Goal: Task Accomplishment & Management: Use online tool/utility

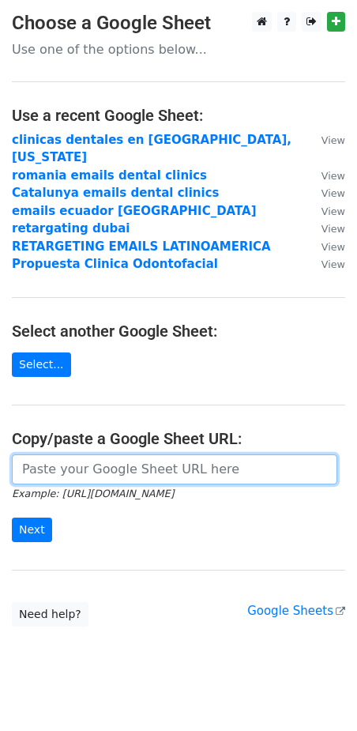
click at [74, 455] on input "url" at bounding box center [175, 470] width 326 height 30
paste input "https://docs.google.com/spreadsheets/d/1Vyybt2zxZXEC9p30mXaOY0jg6b8REH2HjZR7Ezc…"
type input "https://docs.google.com/spreadsheets/d/1Vyybt2zxZXEC9p30mXaOY0jg6b8REH2HjZR7Ezc…"
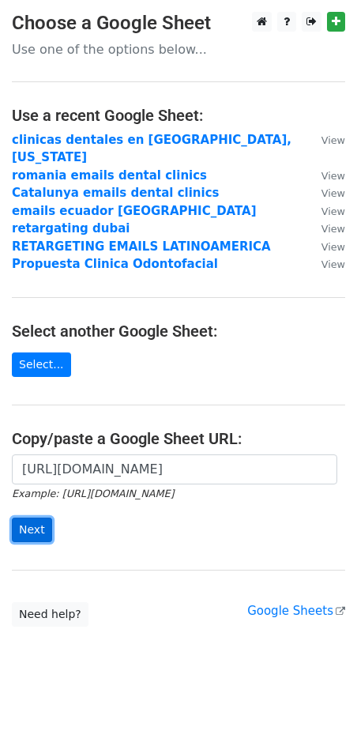
scroll to position [0, 0]
click at [36, 518] on input "Next" at bounding box center [32, 530] width 40 height 25
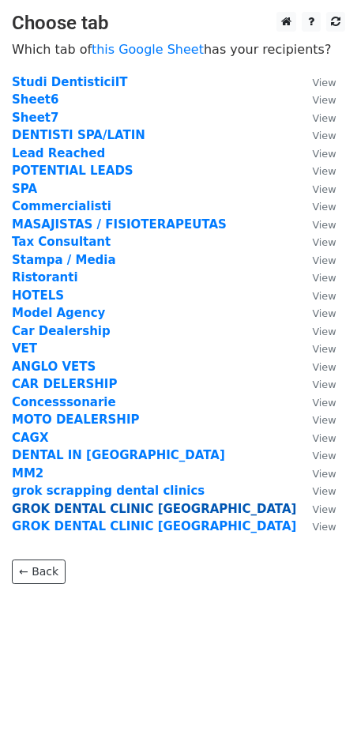
click at [92, 511] on strong "GROK DENTAL CLINIC [GEOGRAPHIC_DATA]" at bounding box center [154, 509] width 285 height 14
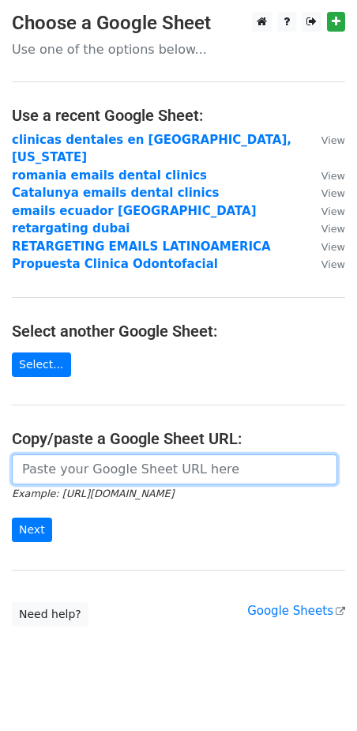
click at [99, 455] on input "url" at bounding box center [175, 470] width 326 height 30
paste input "https://docs.google.com/spreadsheets/d/1Vyybt2zxZXEC9p30mXaOY0jg6b8REH2HjZR7Ezc…"
type input "https://docs.google.com/spreadsheets/d/1Vyybt2zxZXEC9p30mXaOY0jg6b8REH2HjZR7Ezc…"
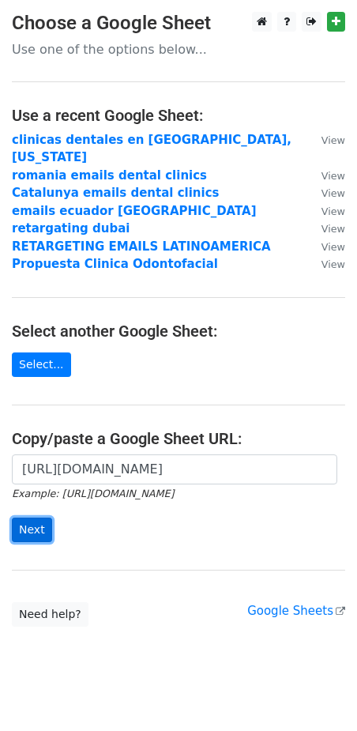
click at [44, 518] on input "Next" at bounding box center [32, 530] width 40 height 25
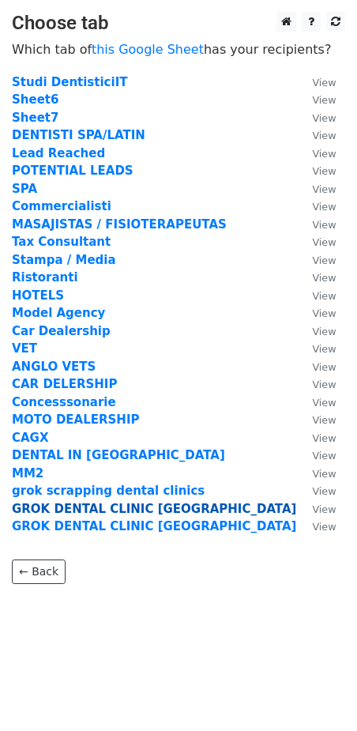
click at [98, 512] on strong "GROK DENTAL CLINIC [GEOGRAPHIC_DATA]" at bounding box center [154, 509] width 285 height 14
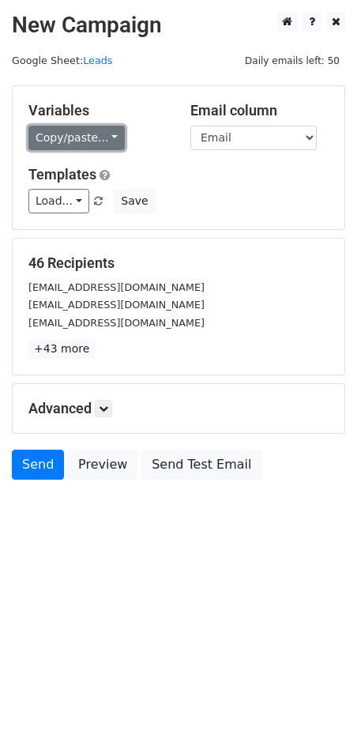
click at [100, 139] on link "Copy/paste..." at bounding box center [76, 138] width 96 height 25
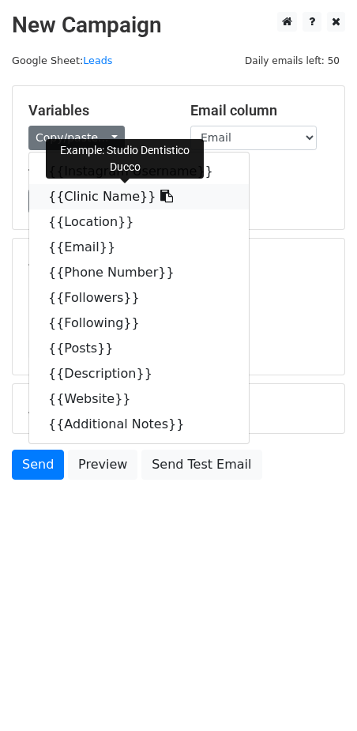
click at [89, 202] on link "{{Clinic Name}}" at bounding box center [139, 196] width 220 height 25
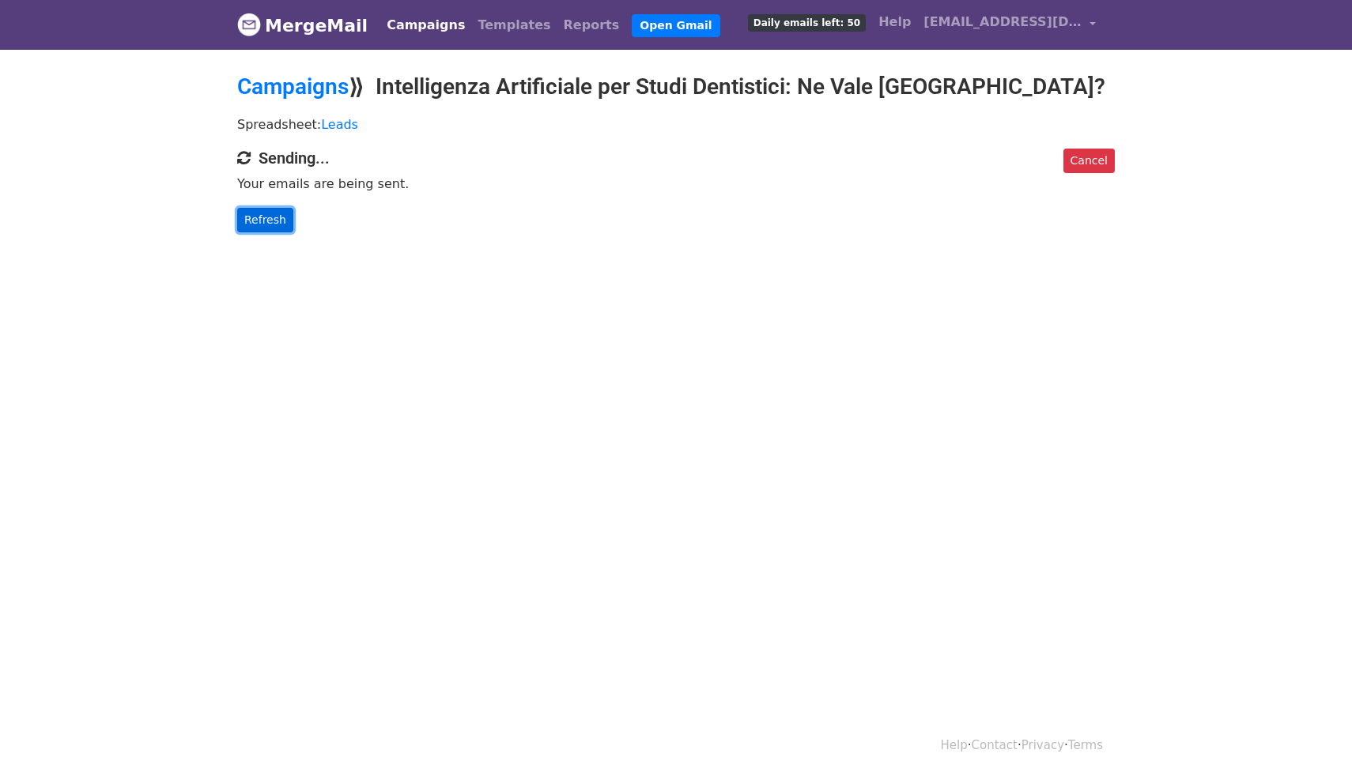
click at [274, 222] on link "Refresh" at bounding box center [265, 220] width 56 height 25
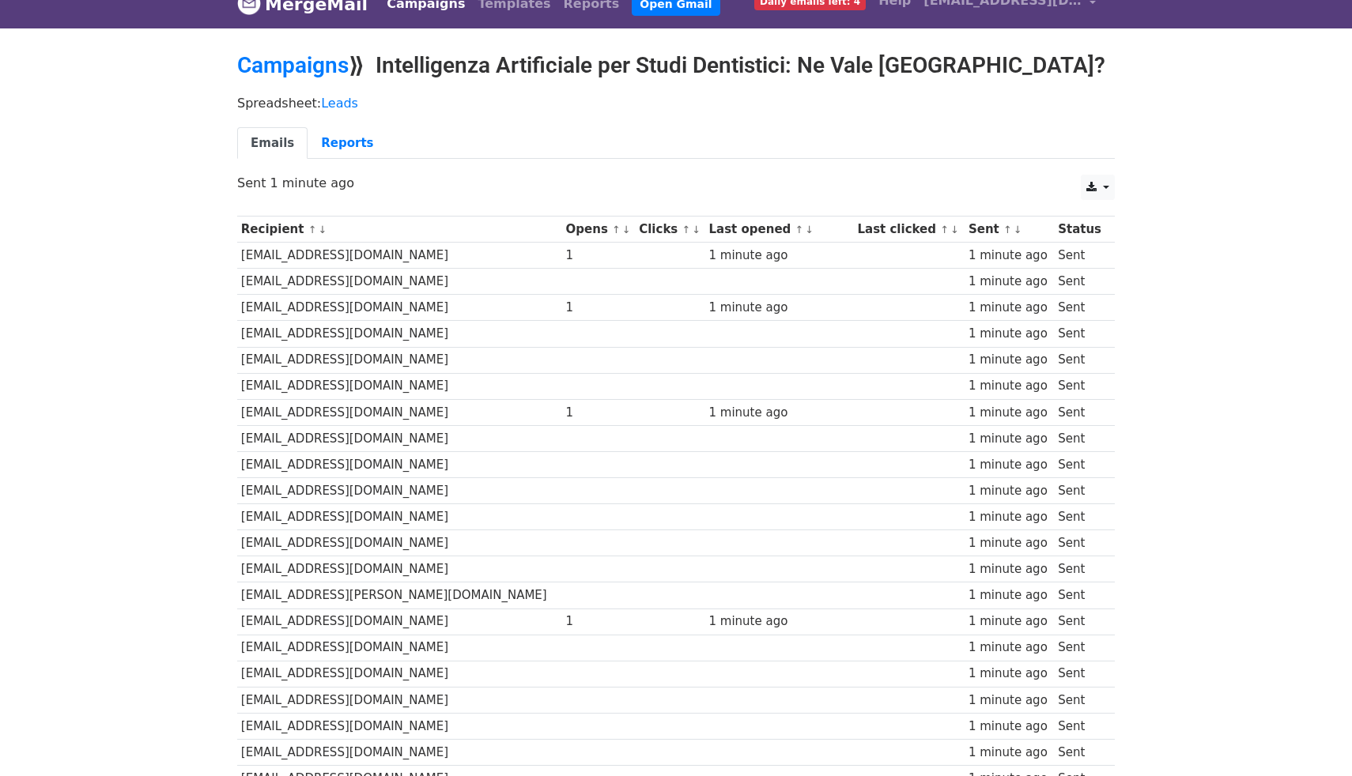
scroll to position [13, 0]
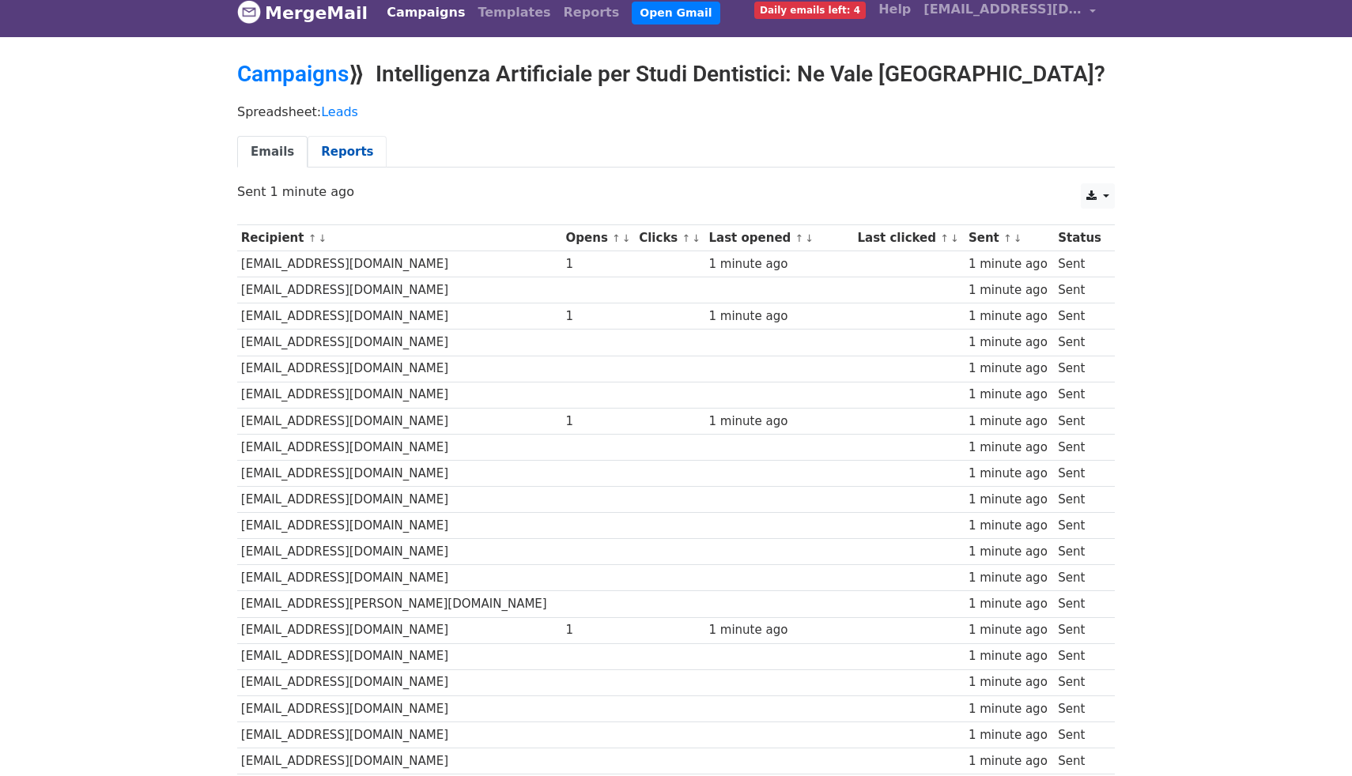
click at [342, 147] on link "Reports" at bounding box center [347, 152] width 79 height 32
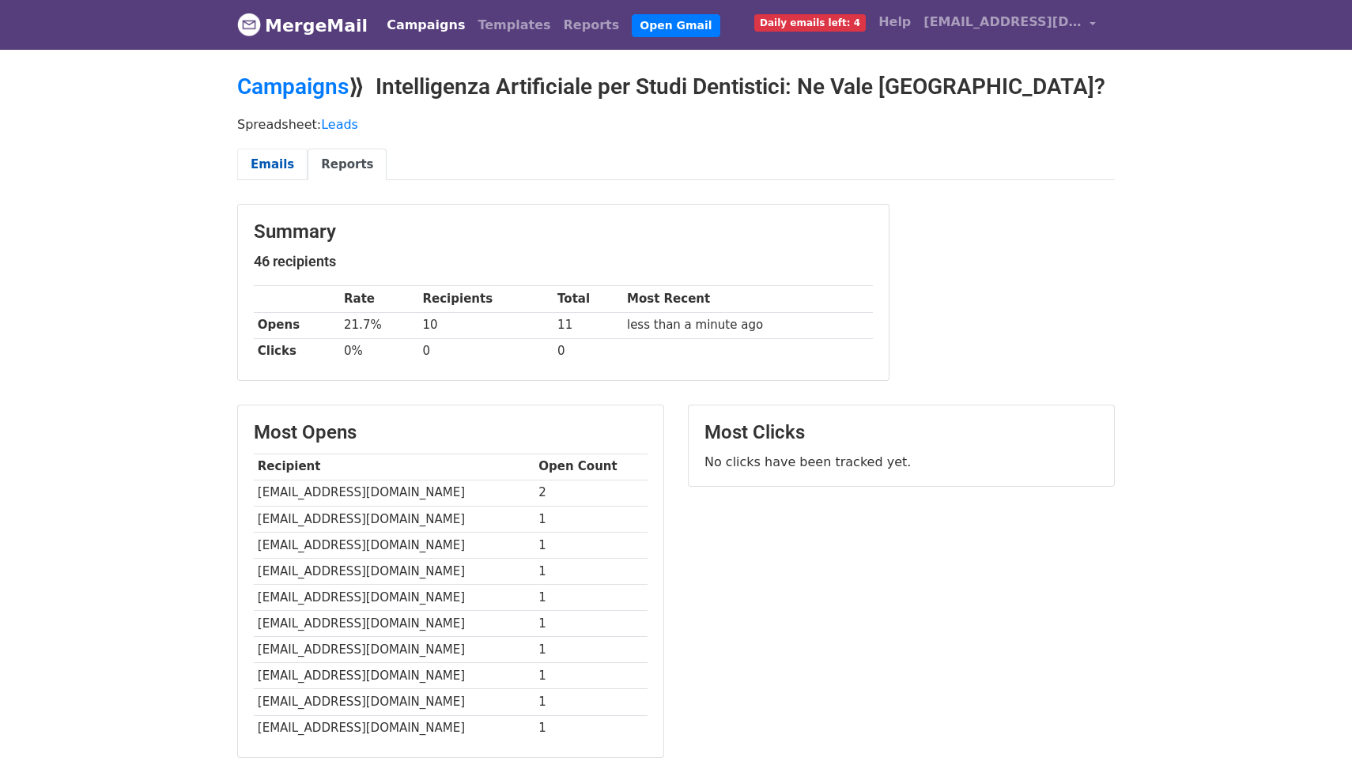
click at [277, 157] on link "Emails" at bounding box center [272, 165] width 70 height 32
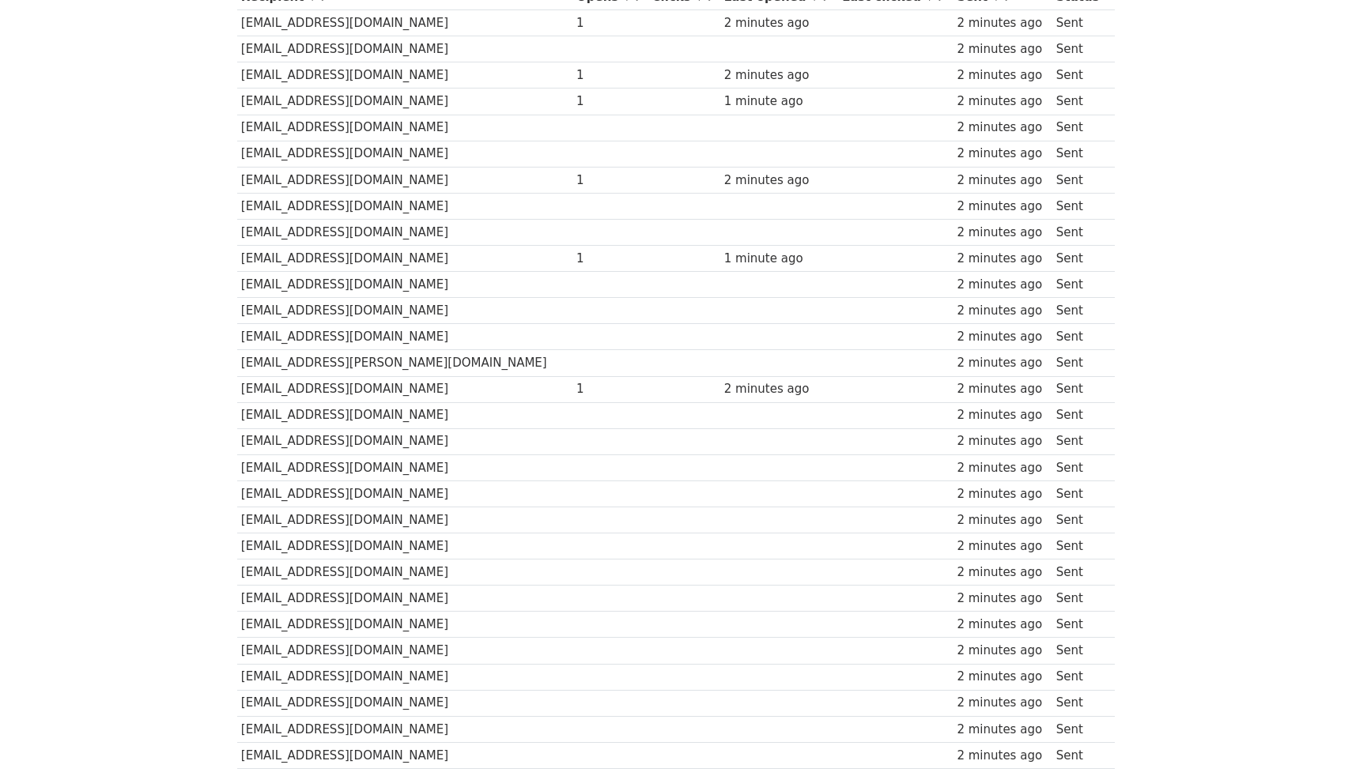
scroll to position [264, 0]
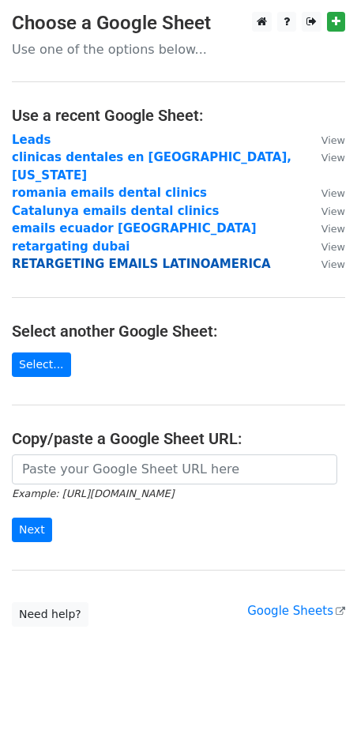
click at [85, 257] on strong "RETARGETING EMAILS LATINOAMERICA" at bounding box center [141, 264] width 259 height 14
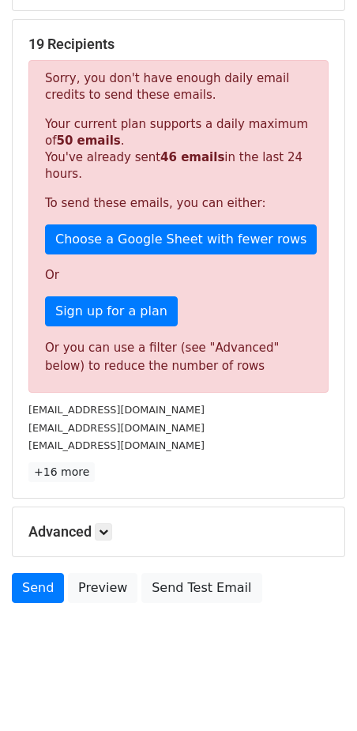
scroll to position [243, 0]
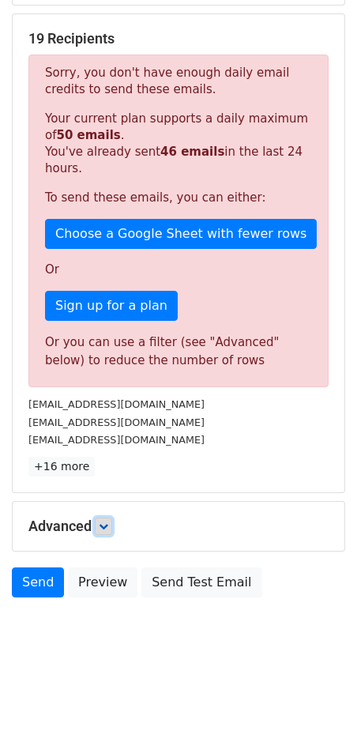
click at [104, 525] on icon at bounding box center [103, 526] width 9 height 9
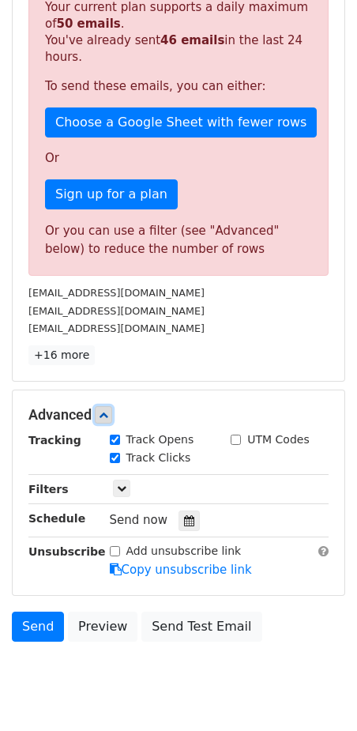
scroll to position [364, 0]
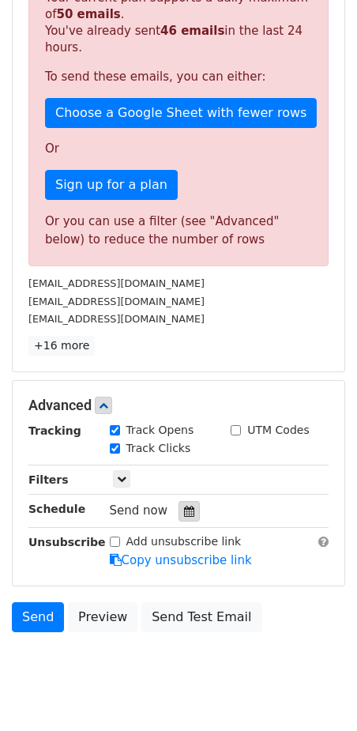
click at [184, 510] on icon at bounding box center [189, 511] width 10 height 11
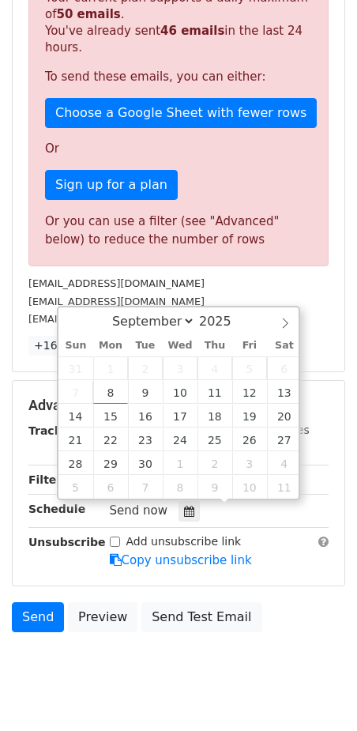
click at [87, 530] on div "Tracking Track Opens UTM Codes Track Clicks Filters Only include spreadsheet ro…" at bounding box center [178, 496] width 300 height 148
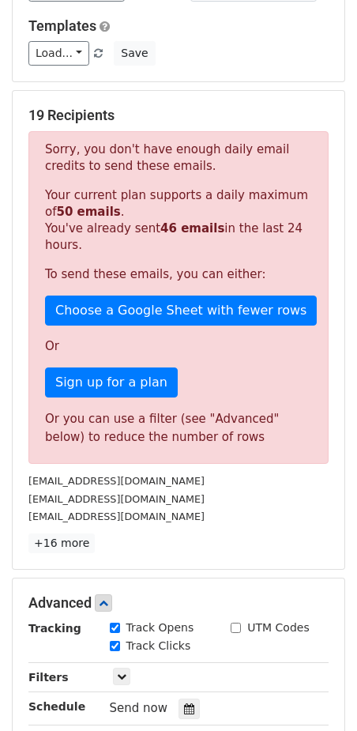
scroll to position [0, 0]
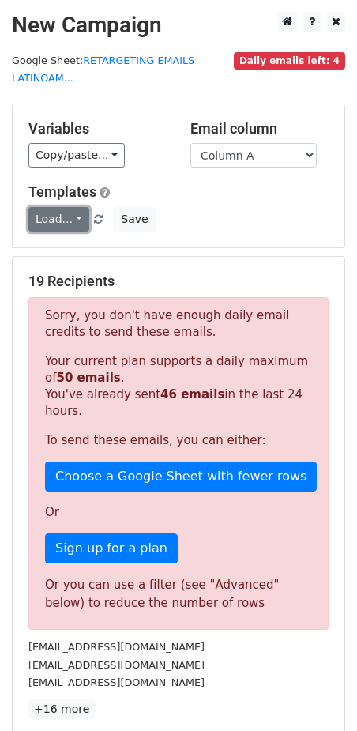
click at [59, 219] on link "Load..." at bounding box center [58, 219] width 61 height 25
click at [158, 187] on h5 "Templates" at bounding box center [178, 191] width 300 height 17
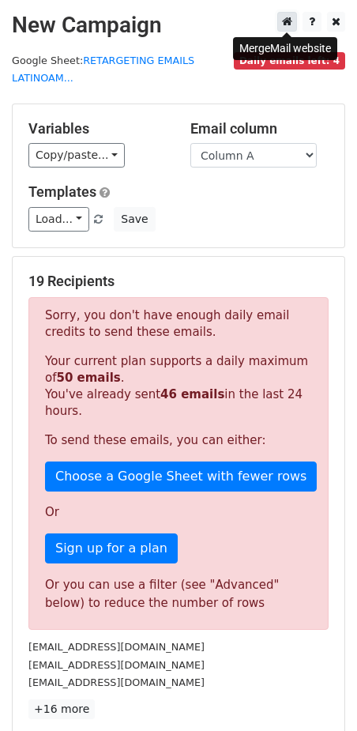
click at [286, 21] on icon at bounding box center [287, 21] width 10 height 11
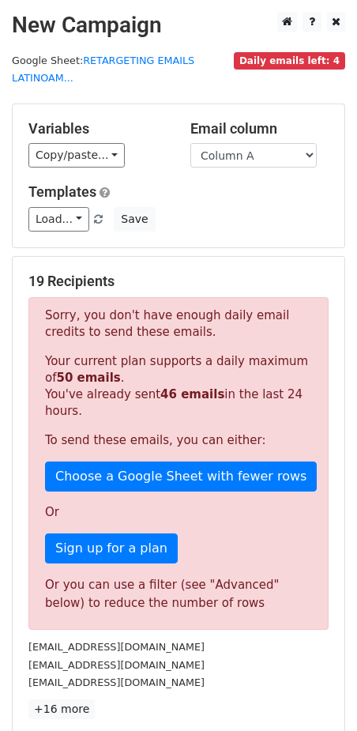
click at [216, 186] on h5 "Templates" at bounding box center [178, 191] width 300 height 17
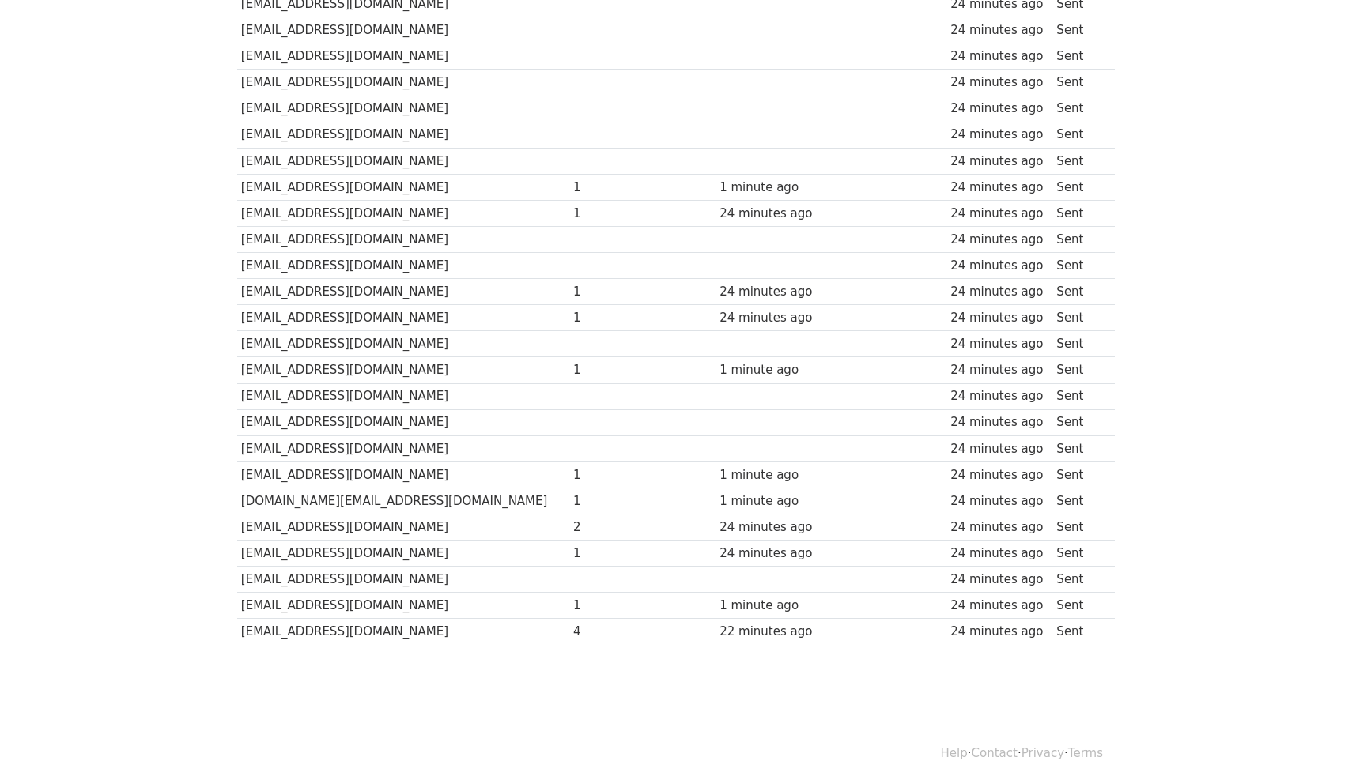
scroll to position [831, 0]
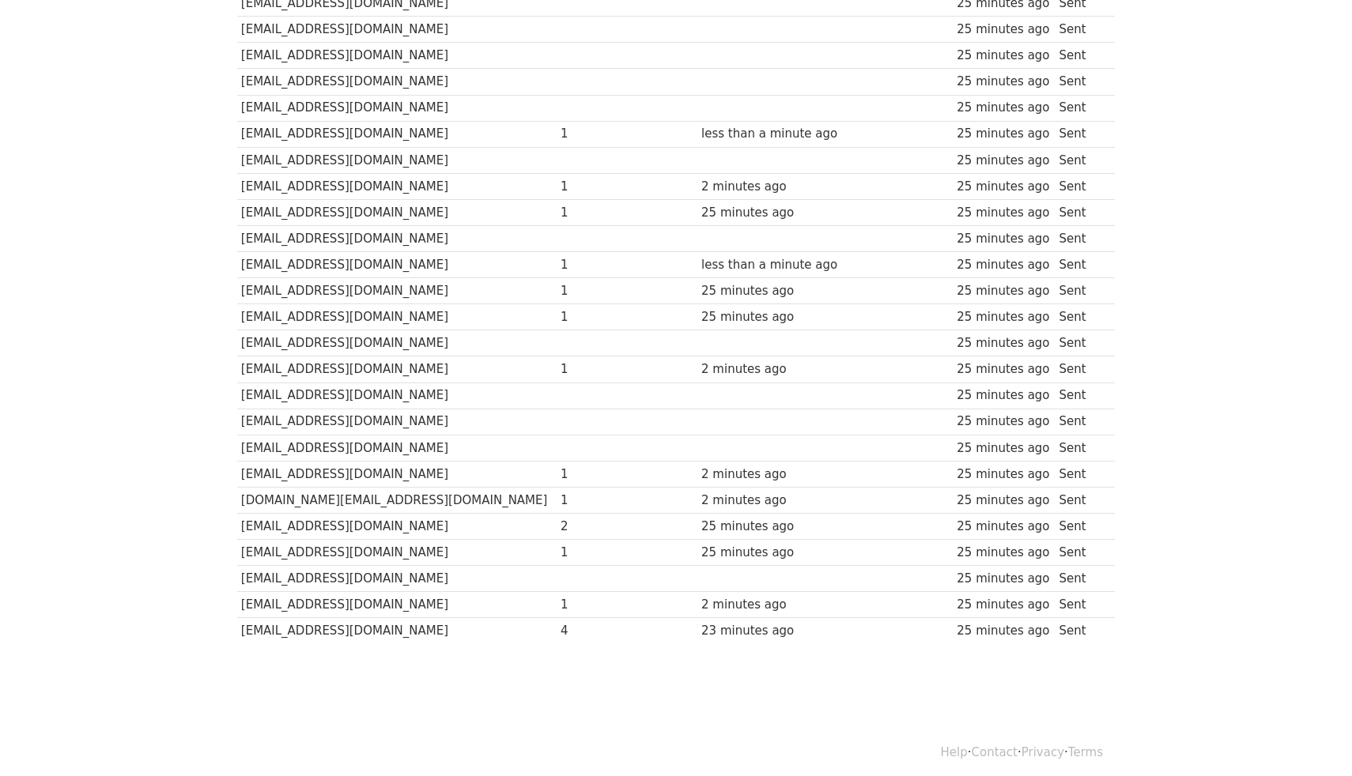
scroll to position [831, 0]
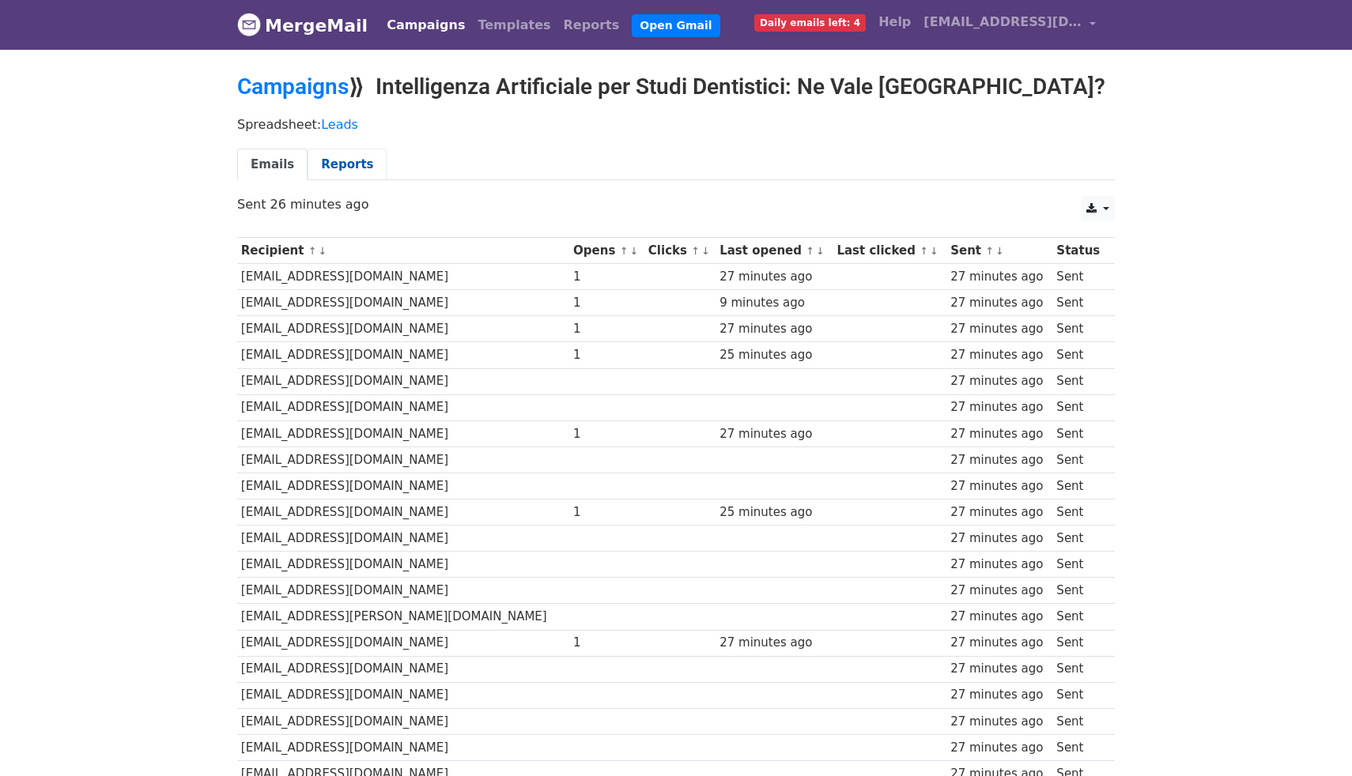
click at [333, 165] on link "Reports" at bounding box center [347, 165] width 79 height 32
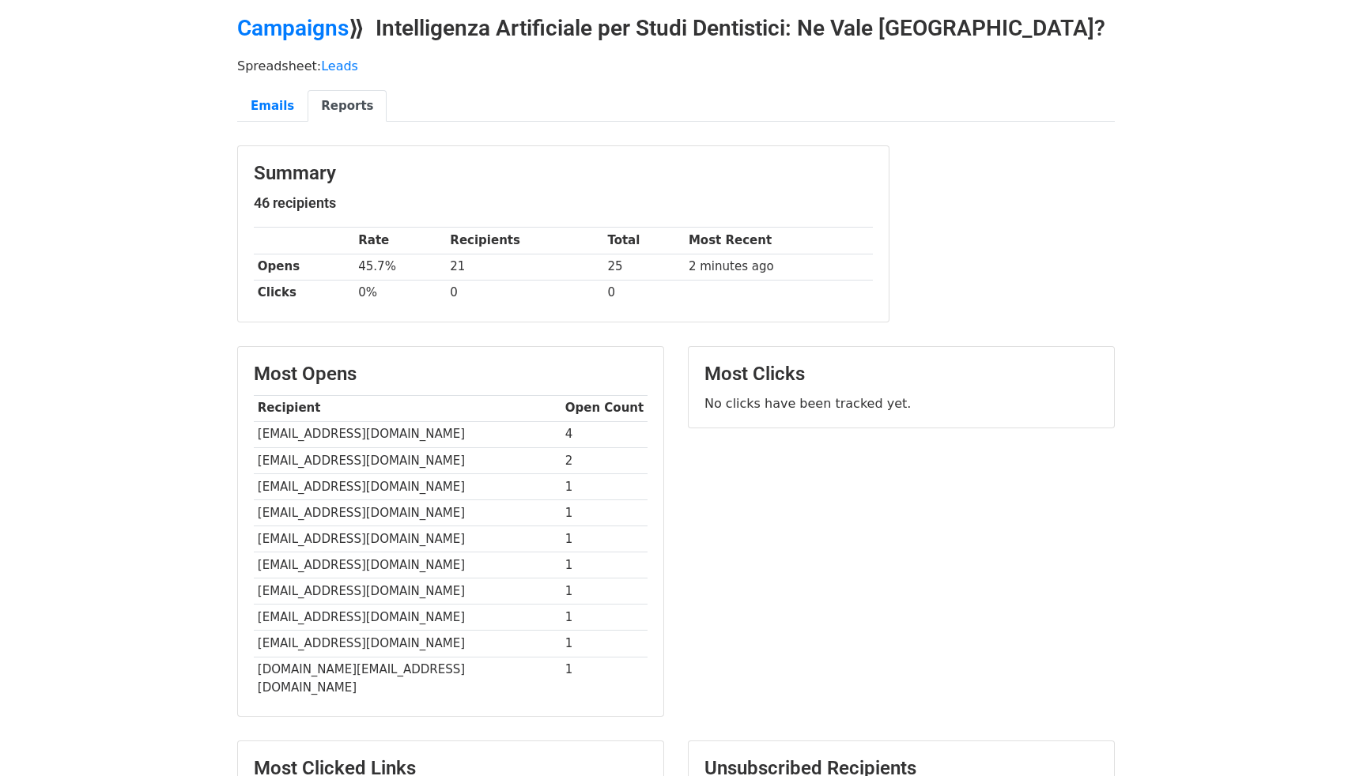
scroll to position [57, 0]
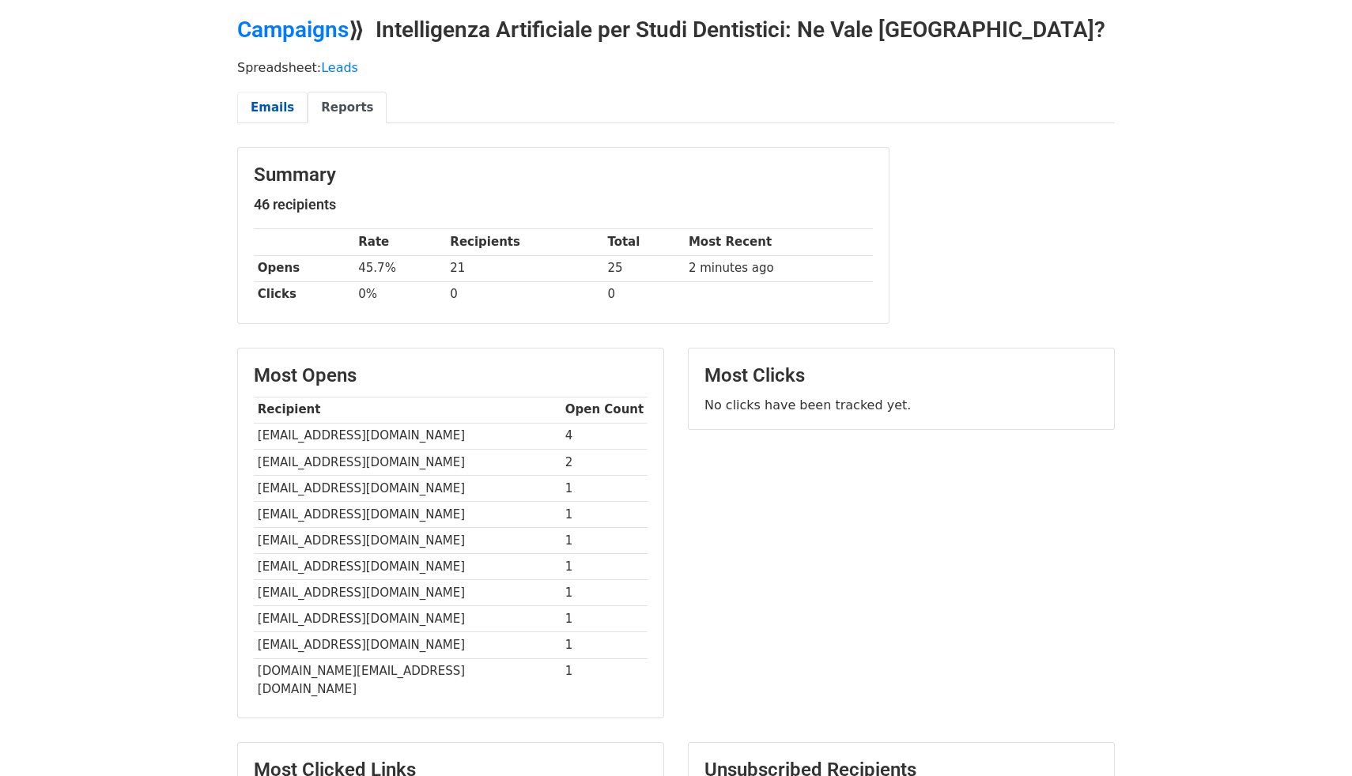
click at [258, 92] on link "Emails" at bounding box center [272, 108] width 70 height 32
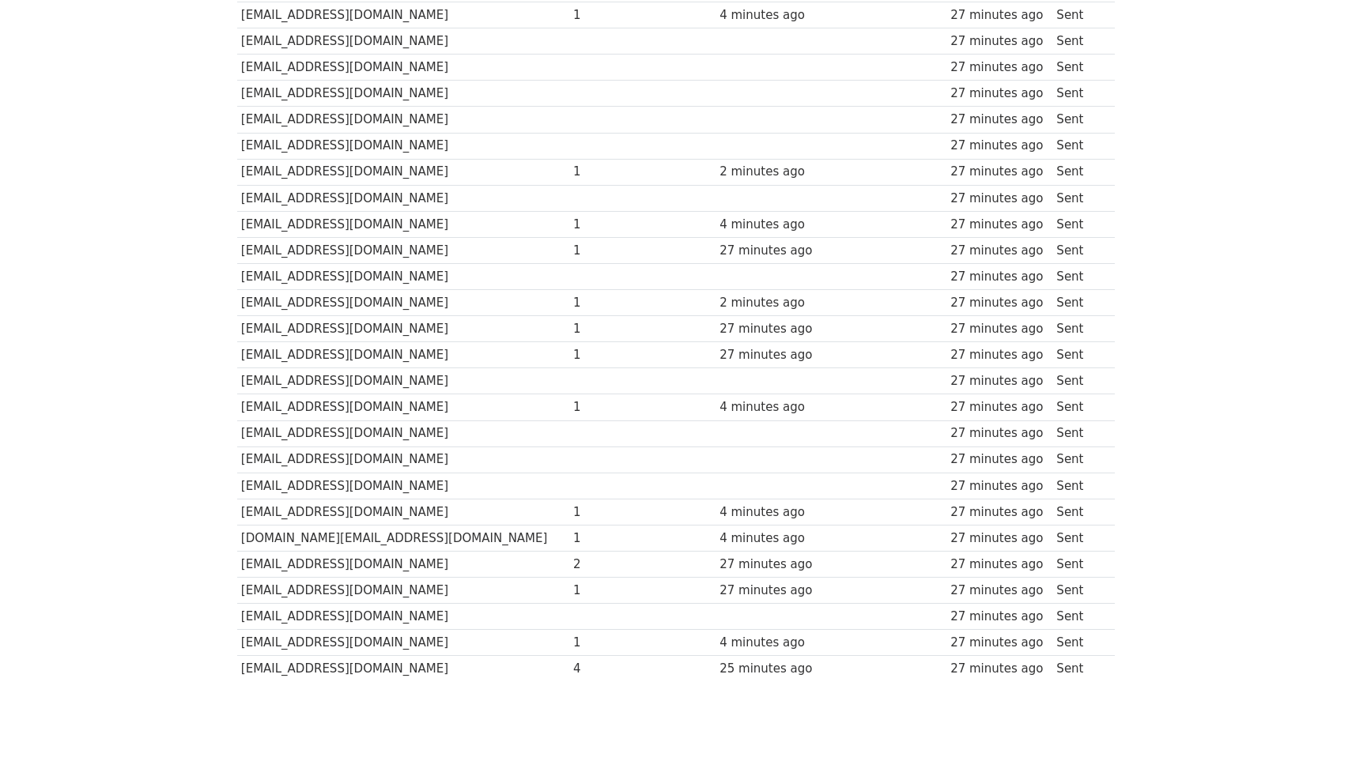
scroll to position [790, 0]
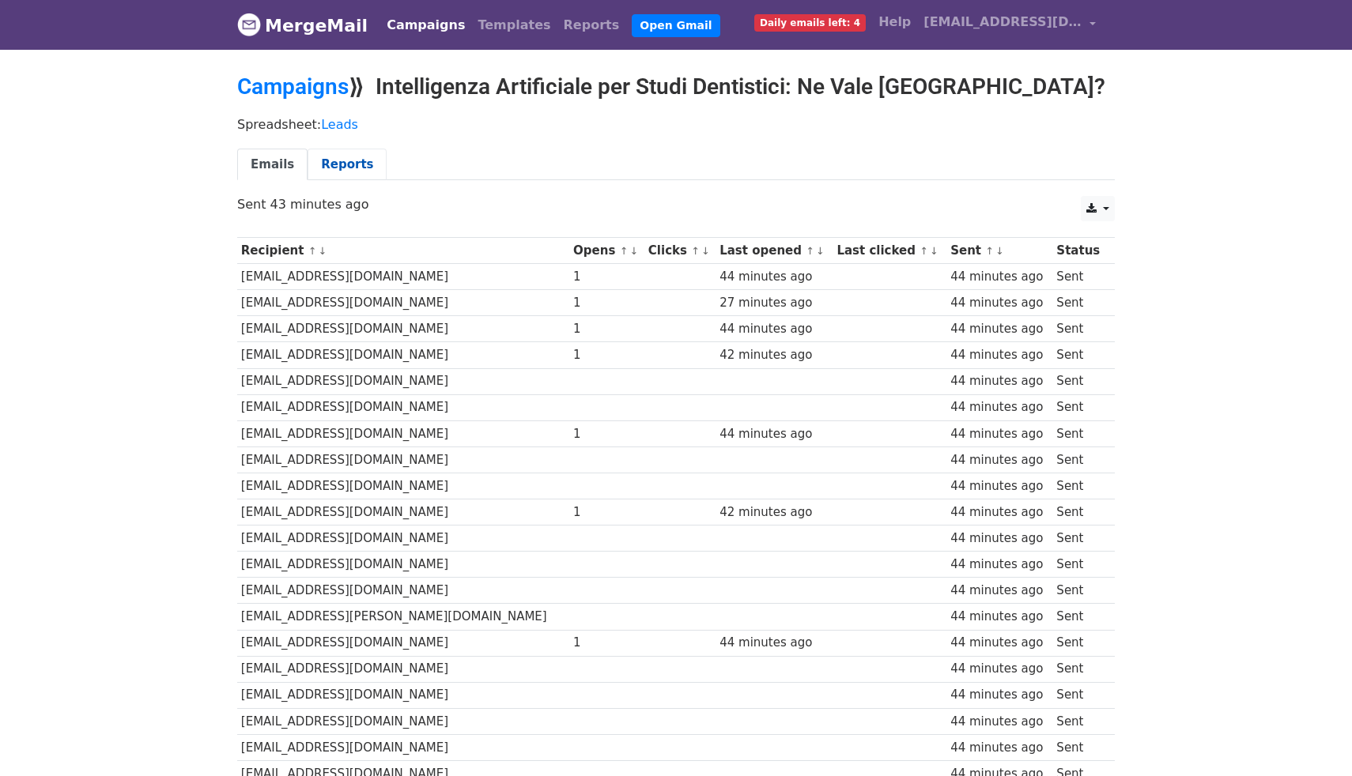
click at [333, 174] on link "Reports" at bounding box center [347, 165] width 79 height 32
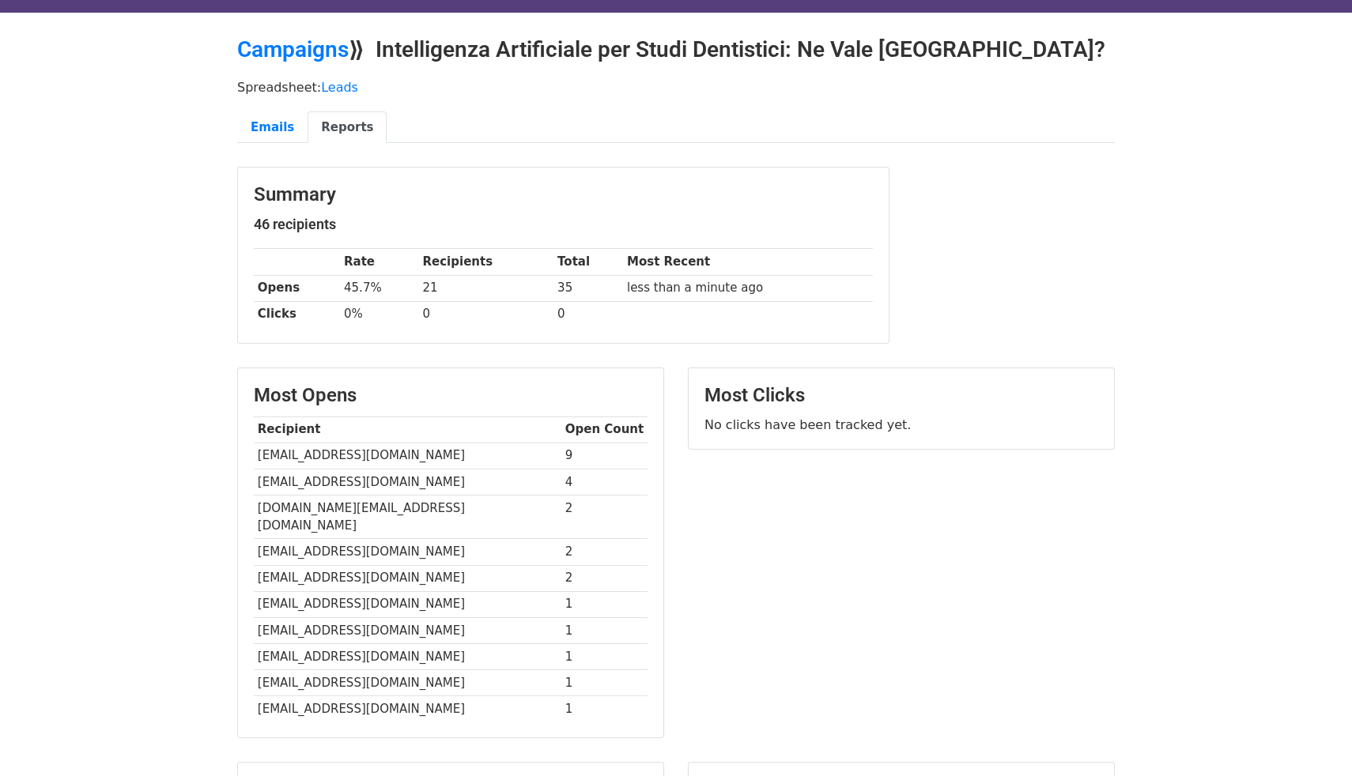
scroll to position [36, 0]
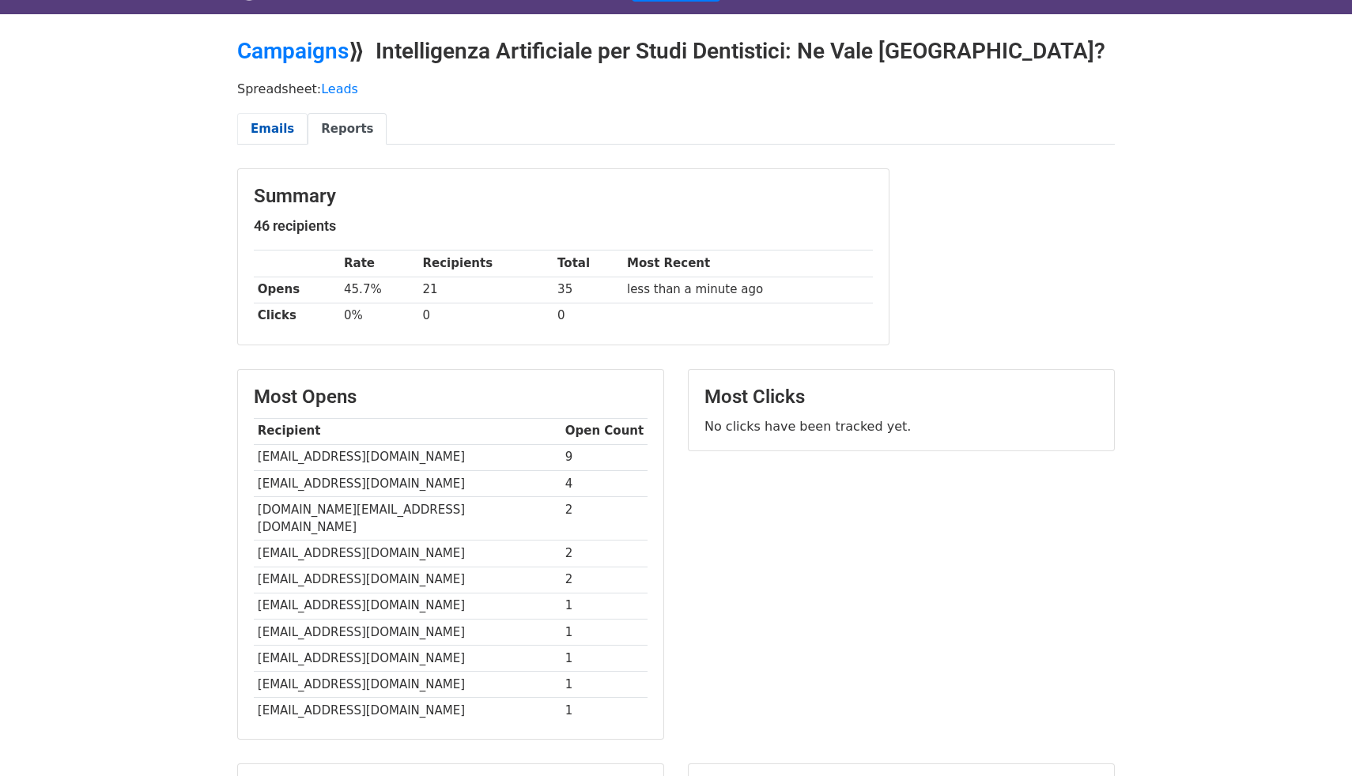
click at [251, 134] on link "Emails" at bounding box center [272, 129] width 70 height 32
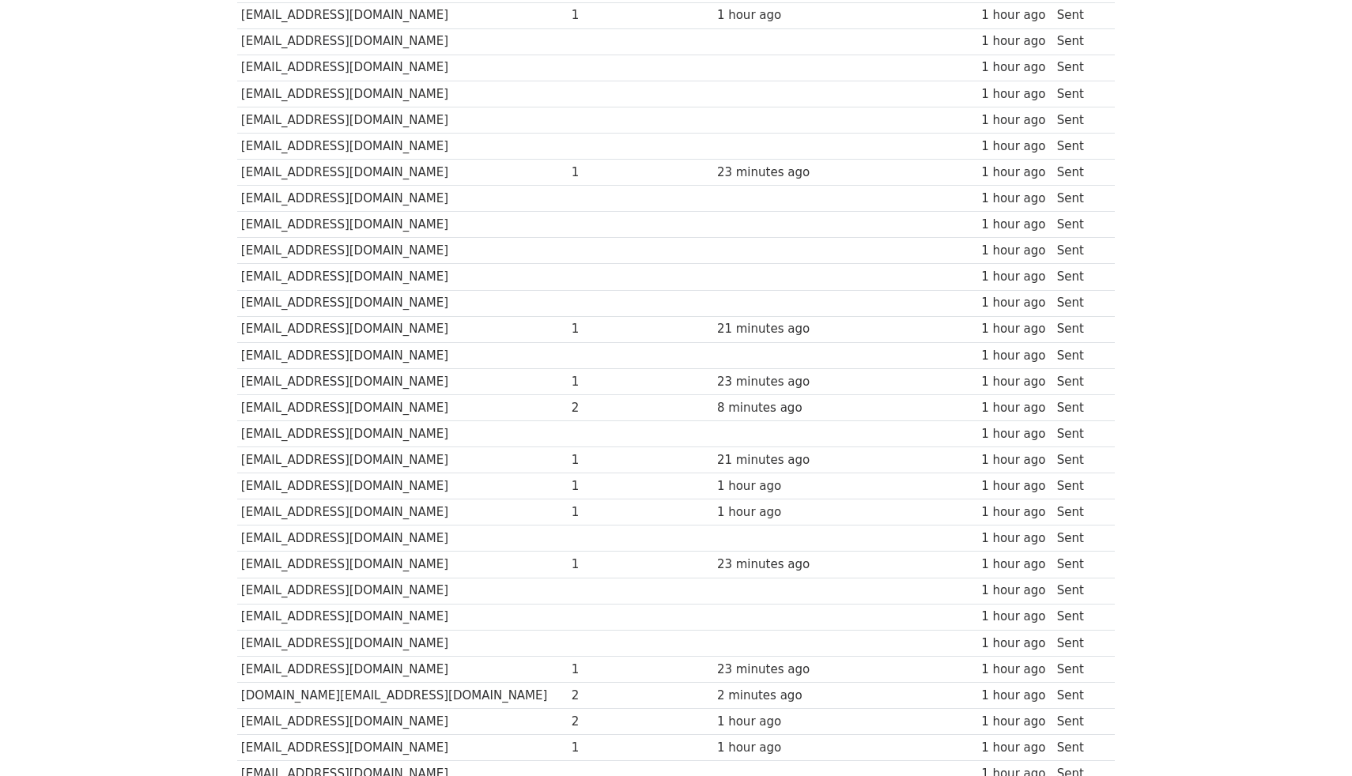
scroll to position [831, 0]
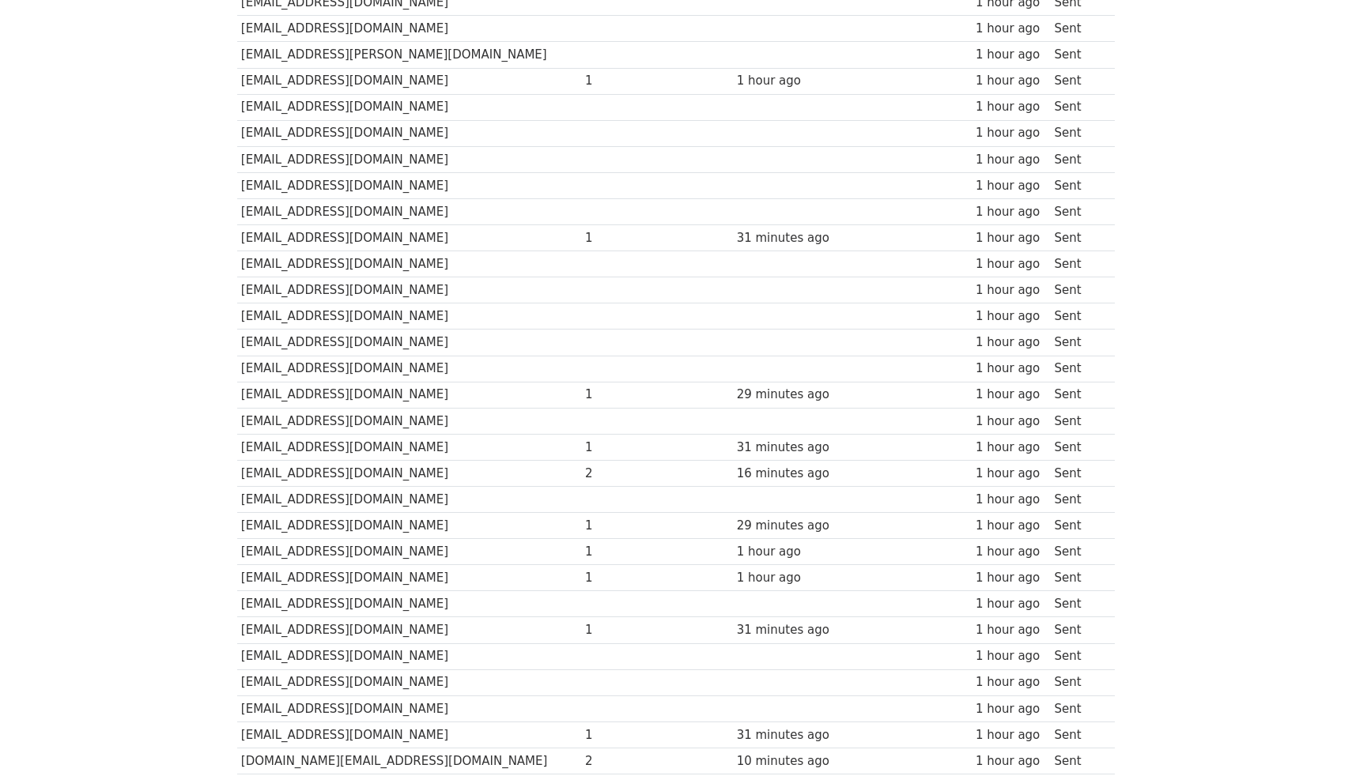
scroll to position [831, 0]
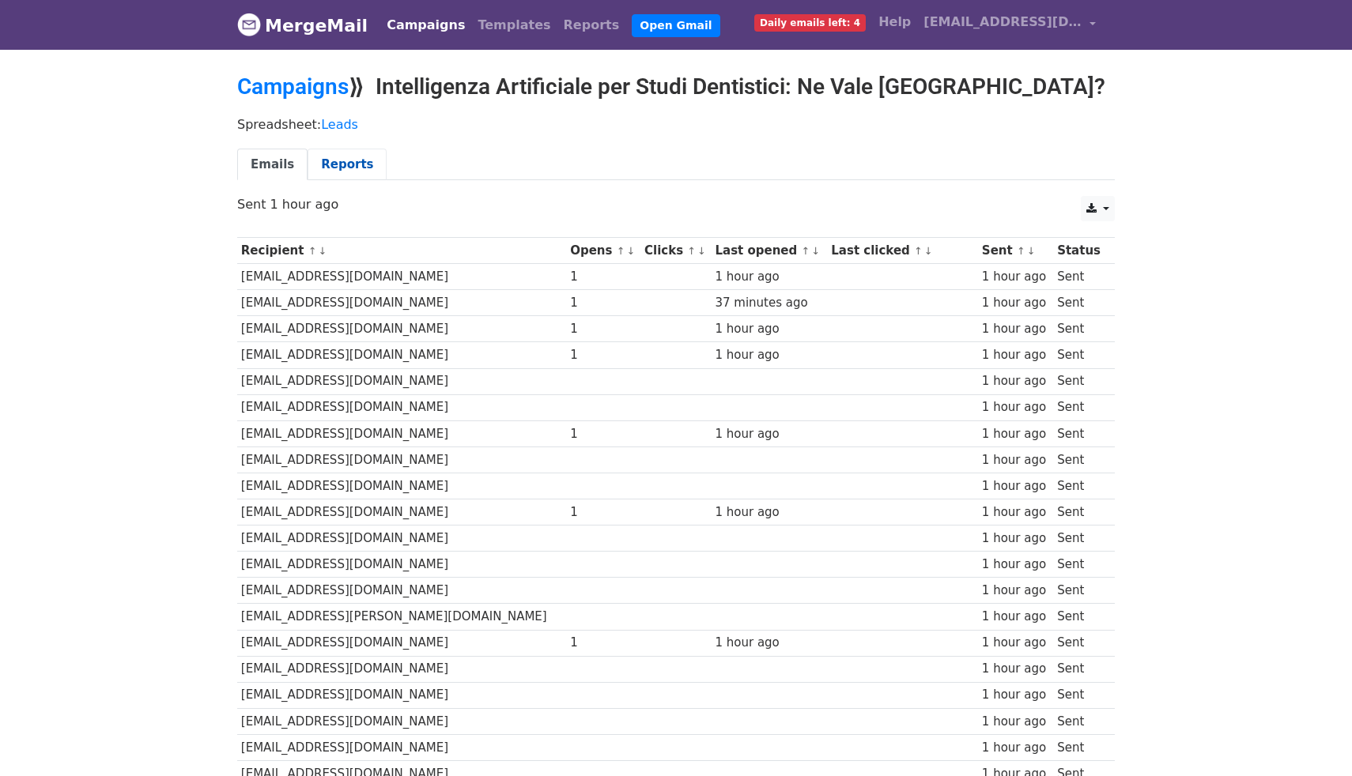
click at [334, 165] on link "Reports" at bounding box center [347, 165] width 79 height 32
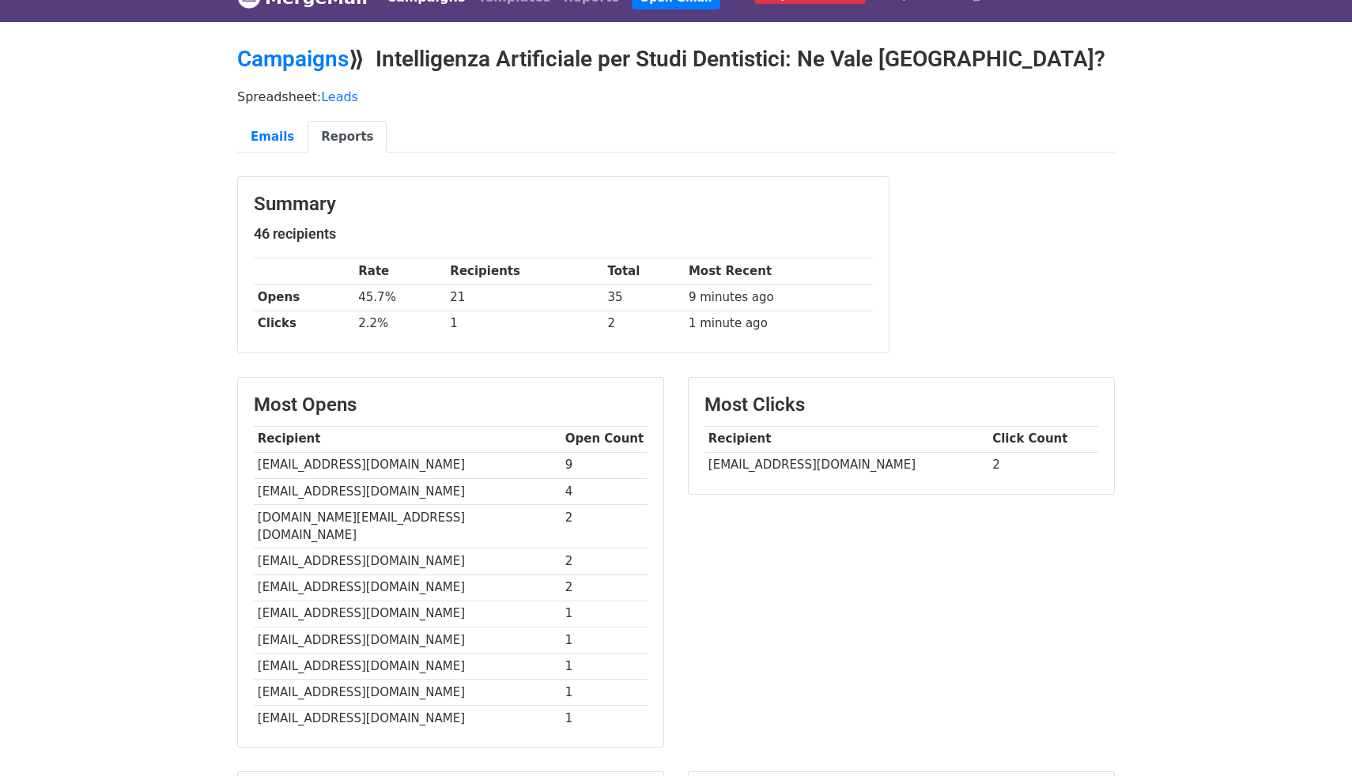
scroll to position [1, 0]
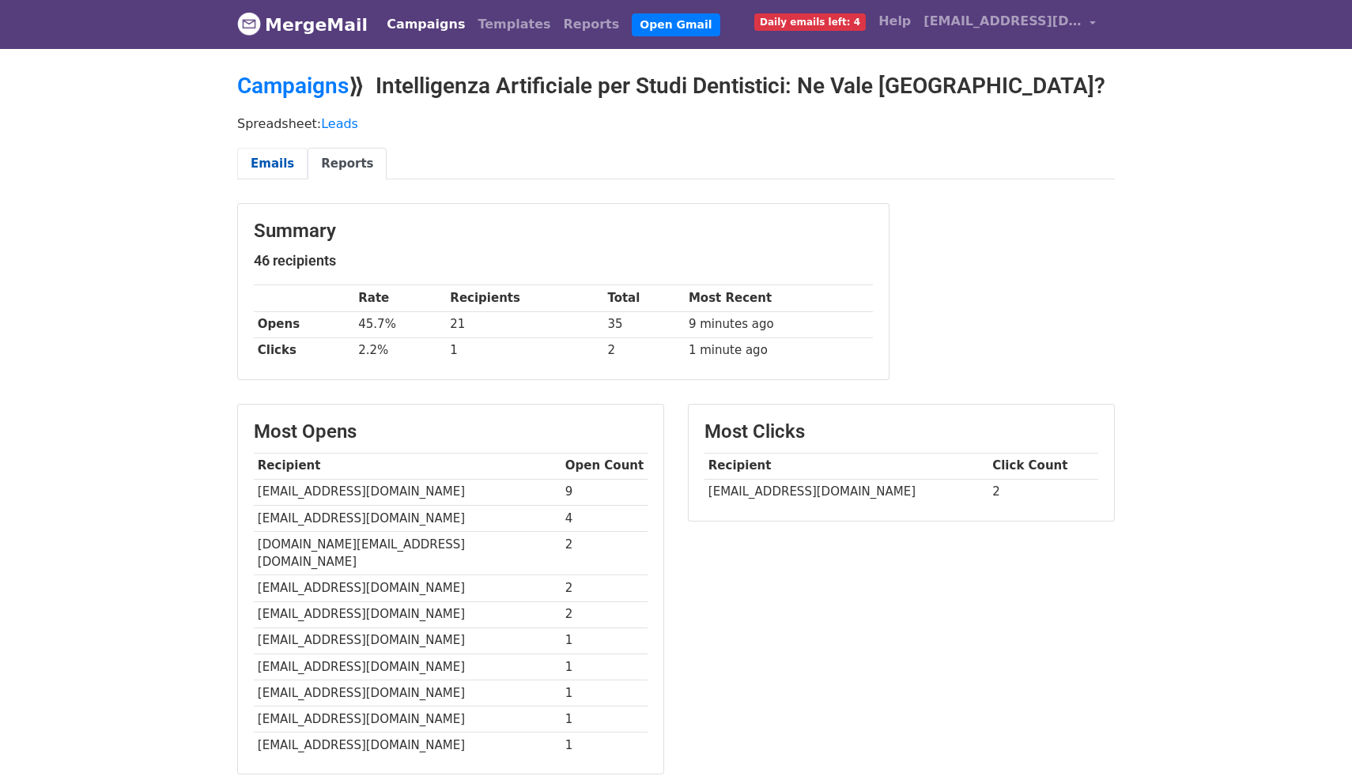
click at [266, 166] on link "Emails" at bounding box center [272, 164] width 70 height 32
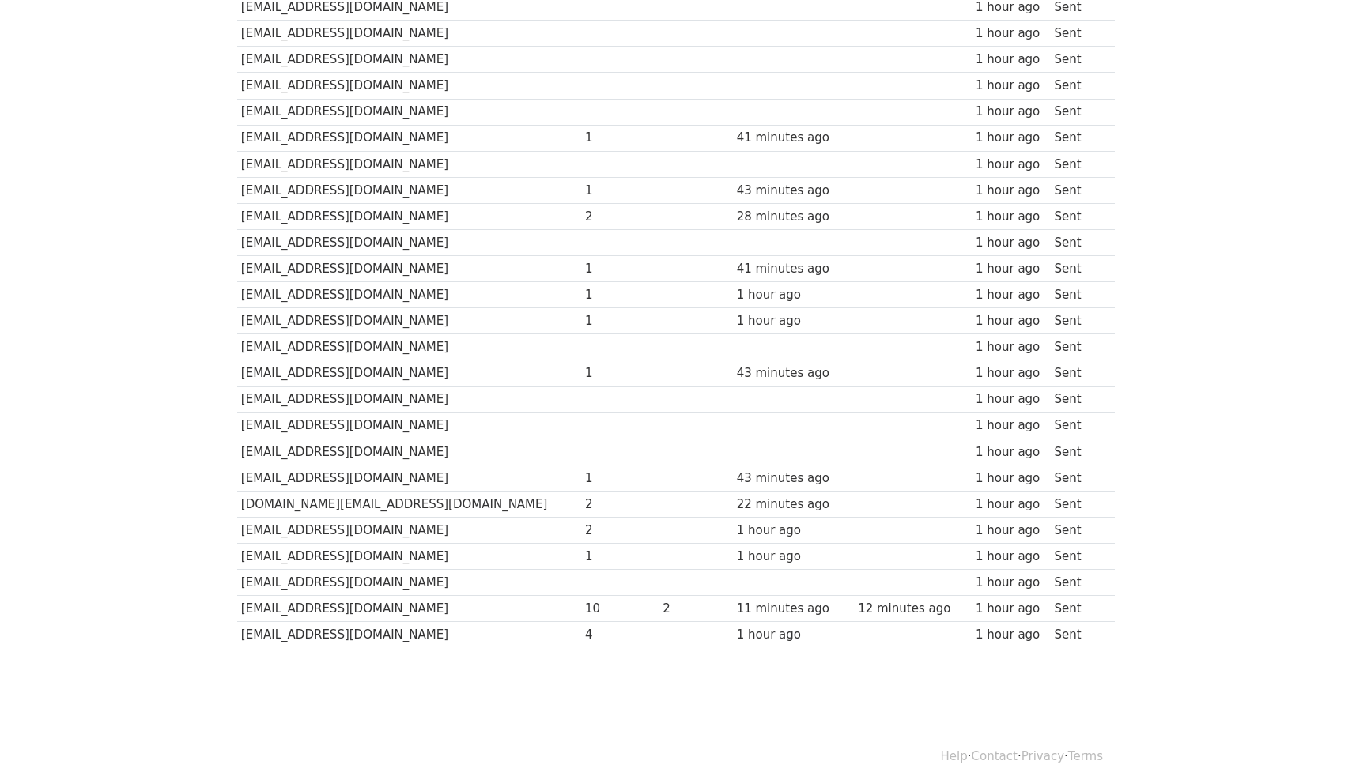
scroll to position [831, 0]
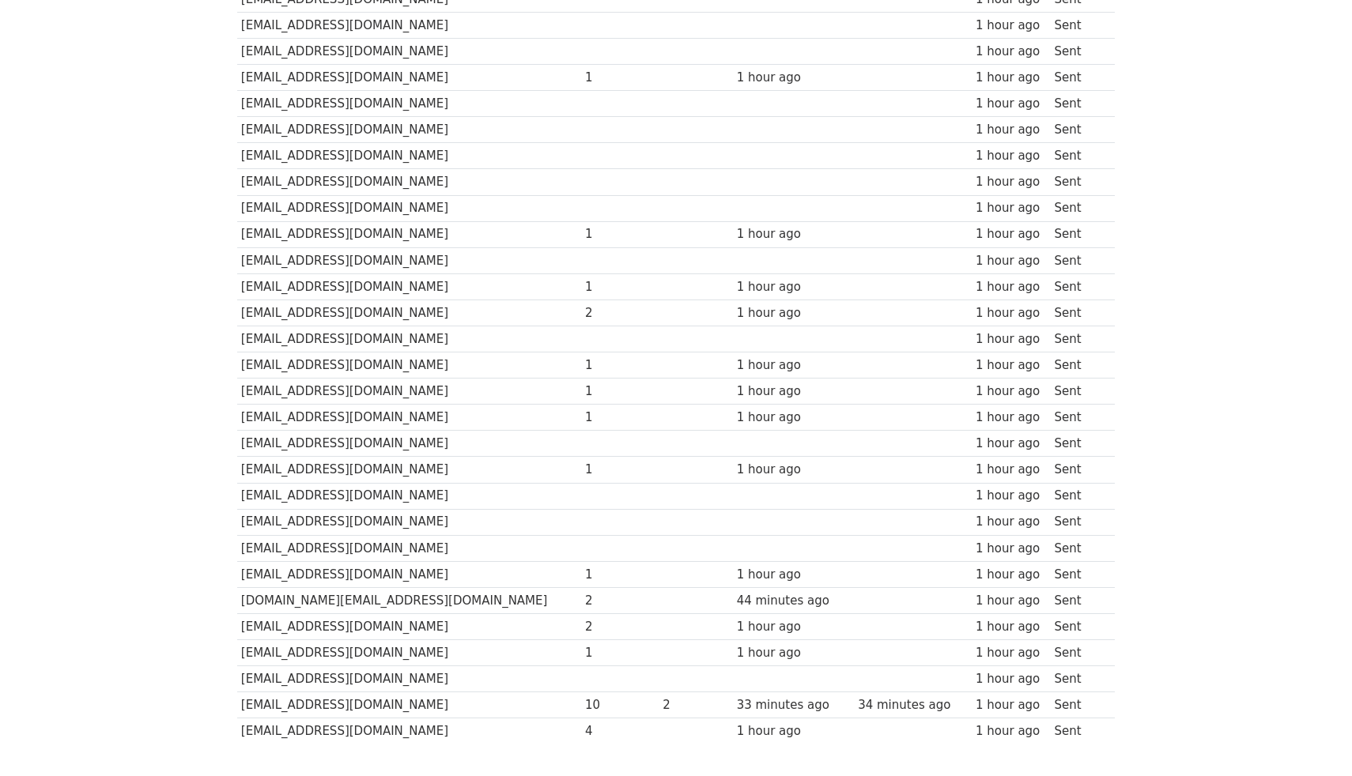
scroll to position [769, 0]
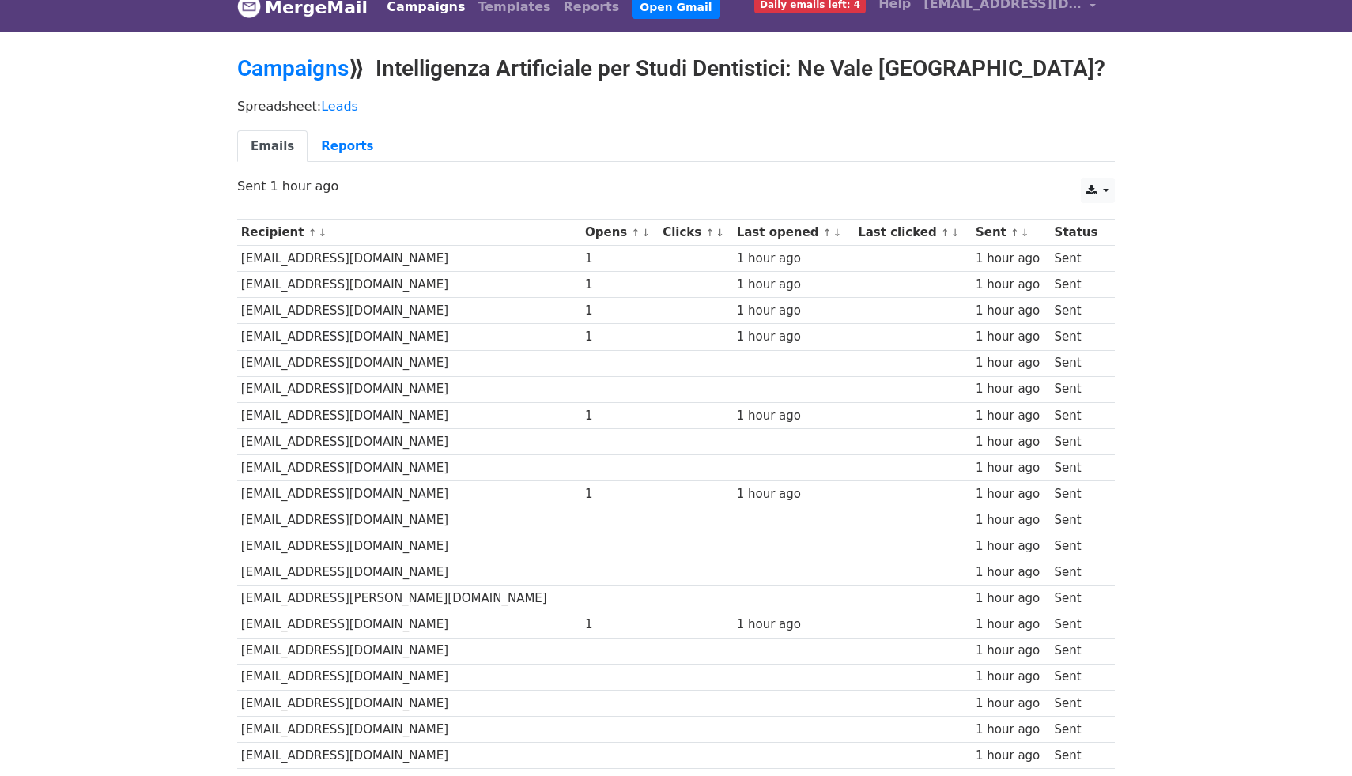
scroll to position [13, 0]
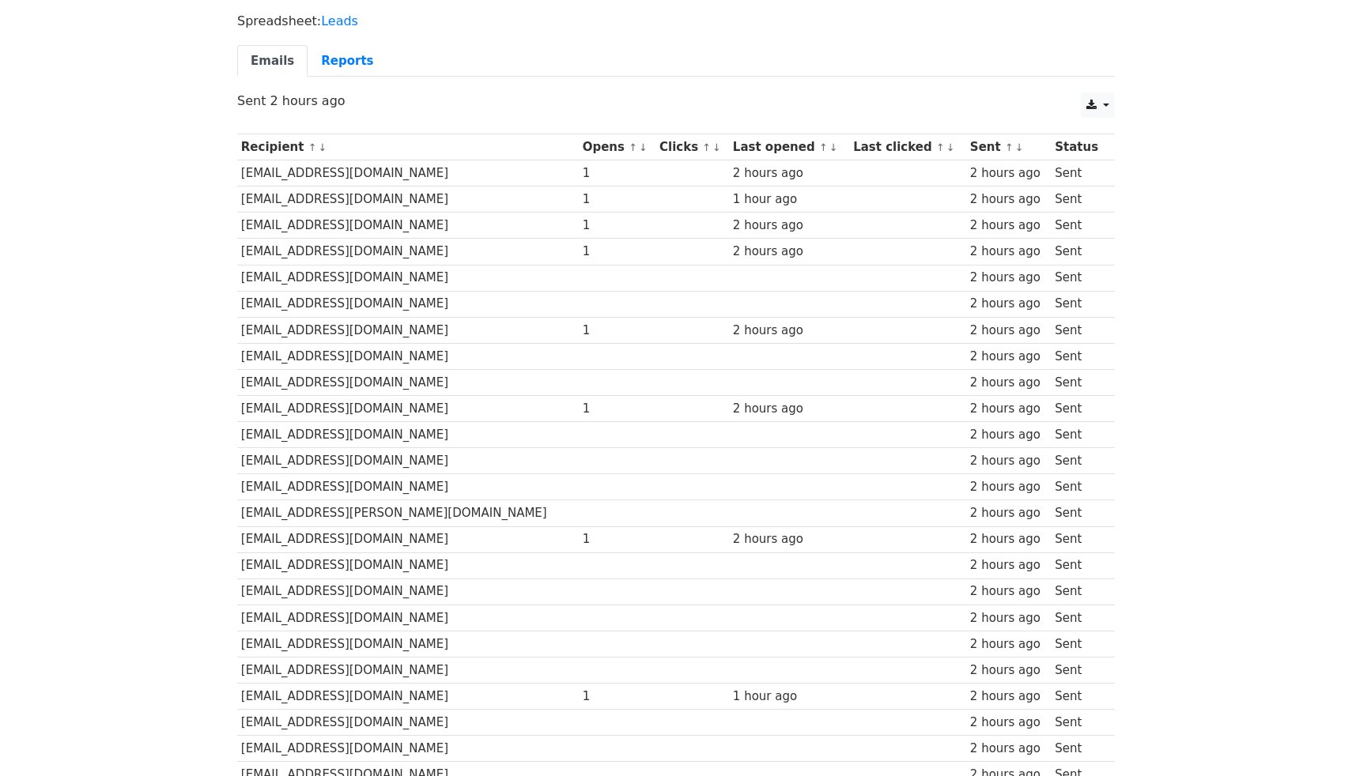
scroll to position [44, 0]
